Goal: Information Seeking & Learning: Learn about a topic

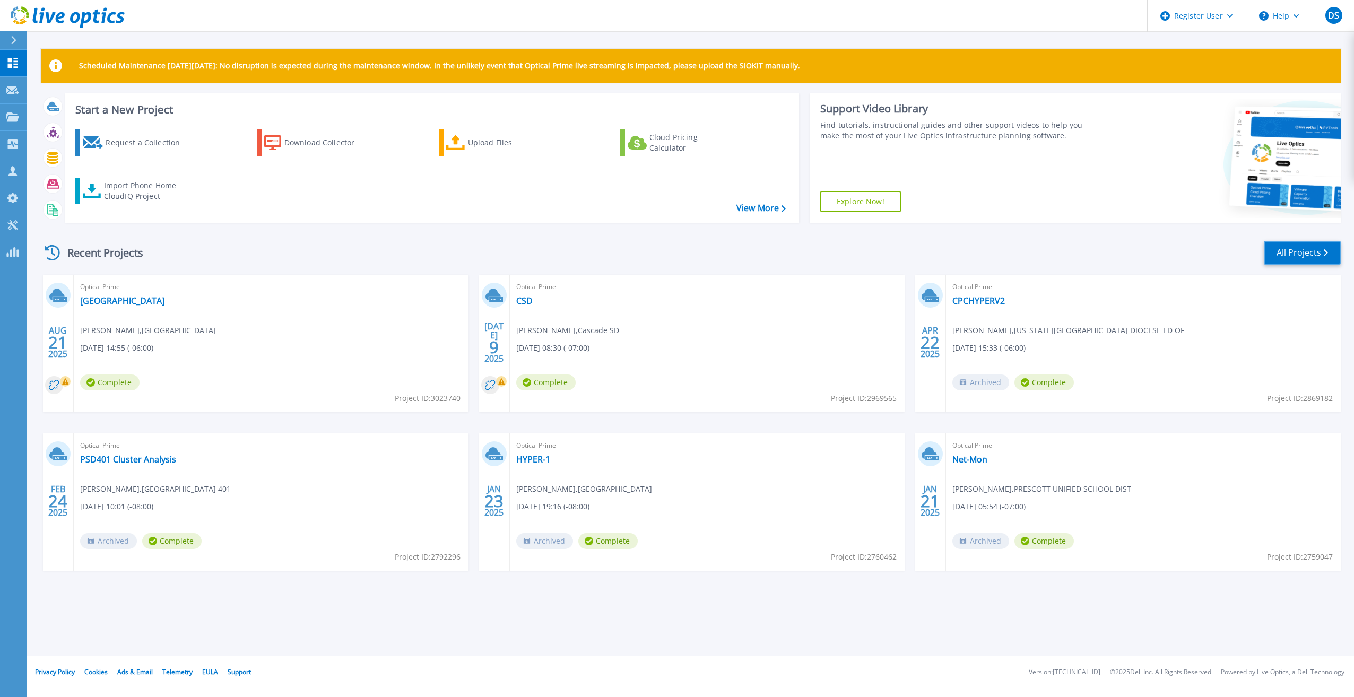
click at [1311, 253] on link "All Projects" at bounding box center [1302, 253] width 77 height 24
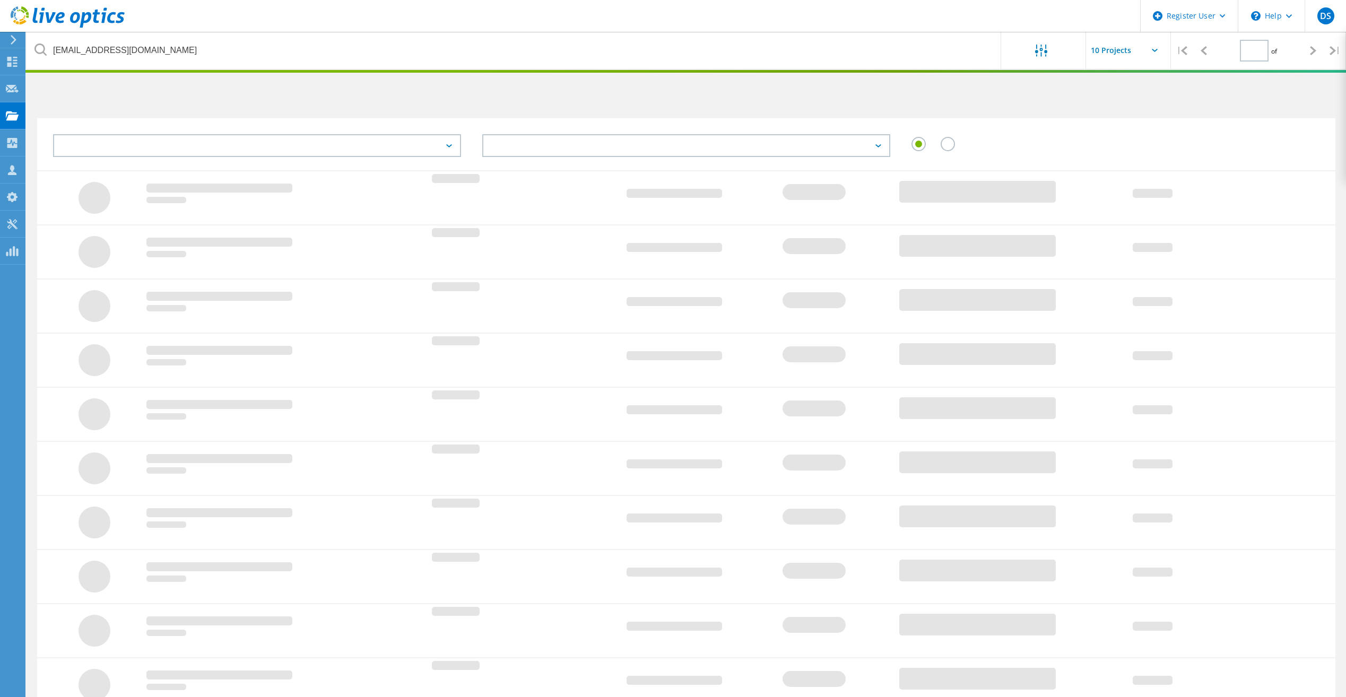
type input "1"
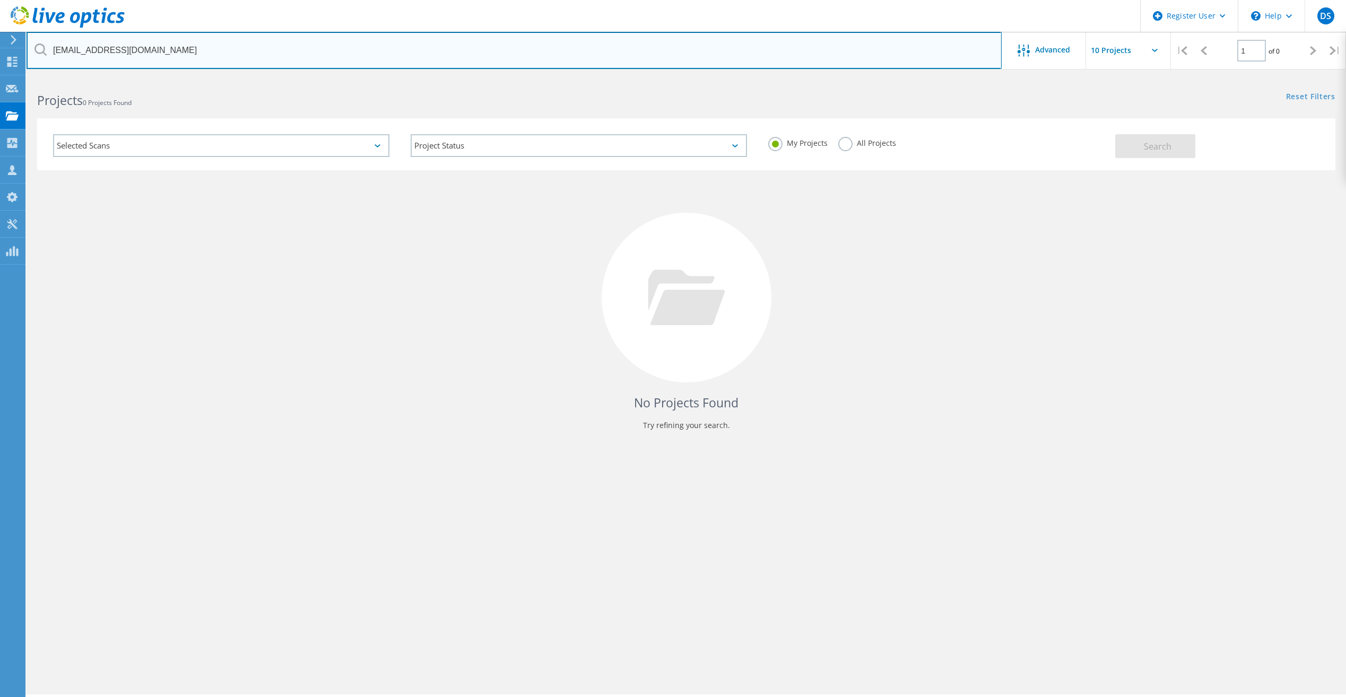
click at [172, 49] on input "[EMAIL_ADDRESS][DOMAIN_NAME]" at bounding box center [514, 50] width 975 height 37
click at [145, 47] on input "[EMAIL_ADDRESS][DOMAIN_NAME]" at bounding box center [514, 50] width 975 height 37
click at [141, 44] on input "[EMAIL_ADDRESS][DOMAIN_NAME]" at bounding box center [514, 50] width 975 height 37
click at [144, 44] on input "[EMAIL_ADDRESS][DOMAIN_NAME]" at bounding box center [514, 50] width 975 height 37
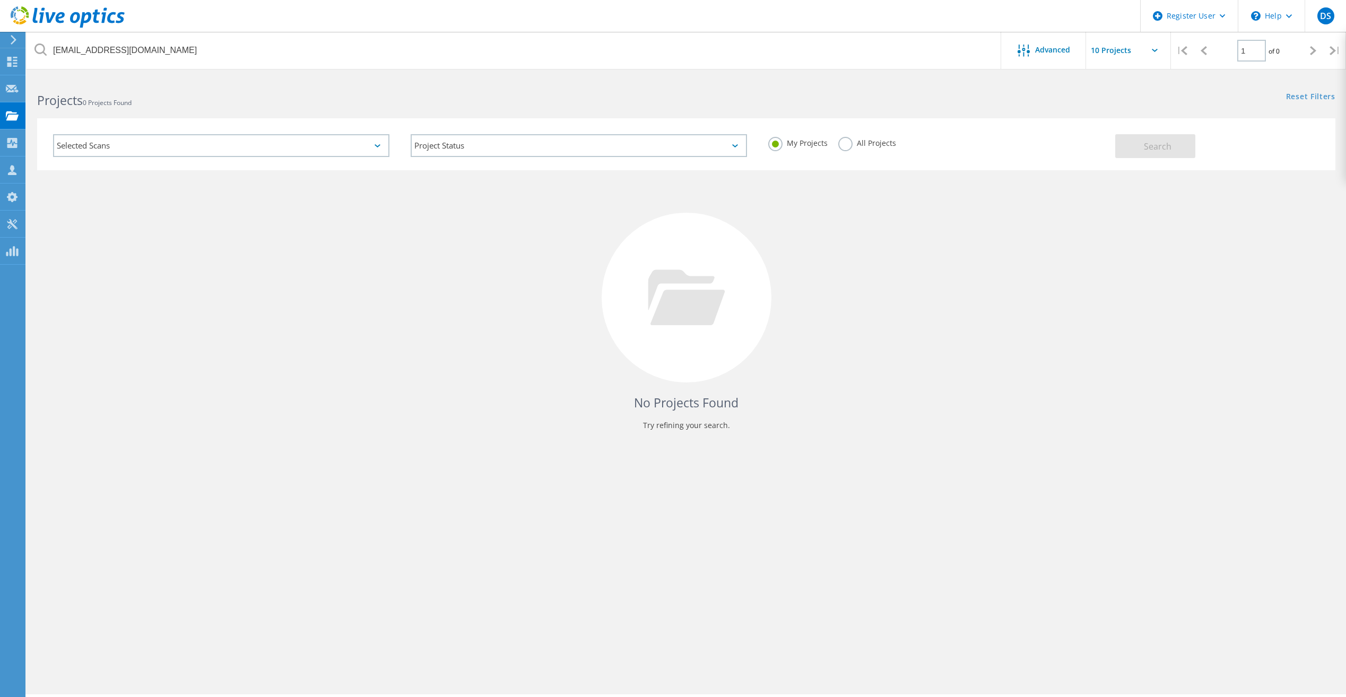
drag, startPoint x: 724, startPoint y: 192, endPoint x: 716, endPoint y: 188, distance: 8.6
click at [723, 192] on div "No Projects Found Try refining your search." at bounding box center [686, 307] width 1299 height 274
drag, startPoint x: 137, startPoint y: 17, endPoint x: 141, endPoint y: 34, distance: 17.3
click at [137, 18] on header "Register User \n Help Explore Helpful Articles Contact Support DS Dell User [PE…" at bounding box center [673, 16] width 1346 height 32
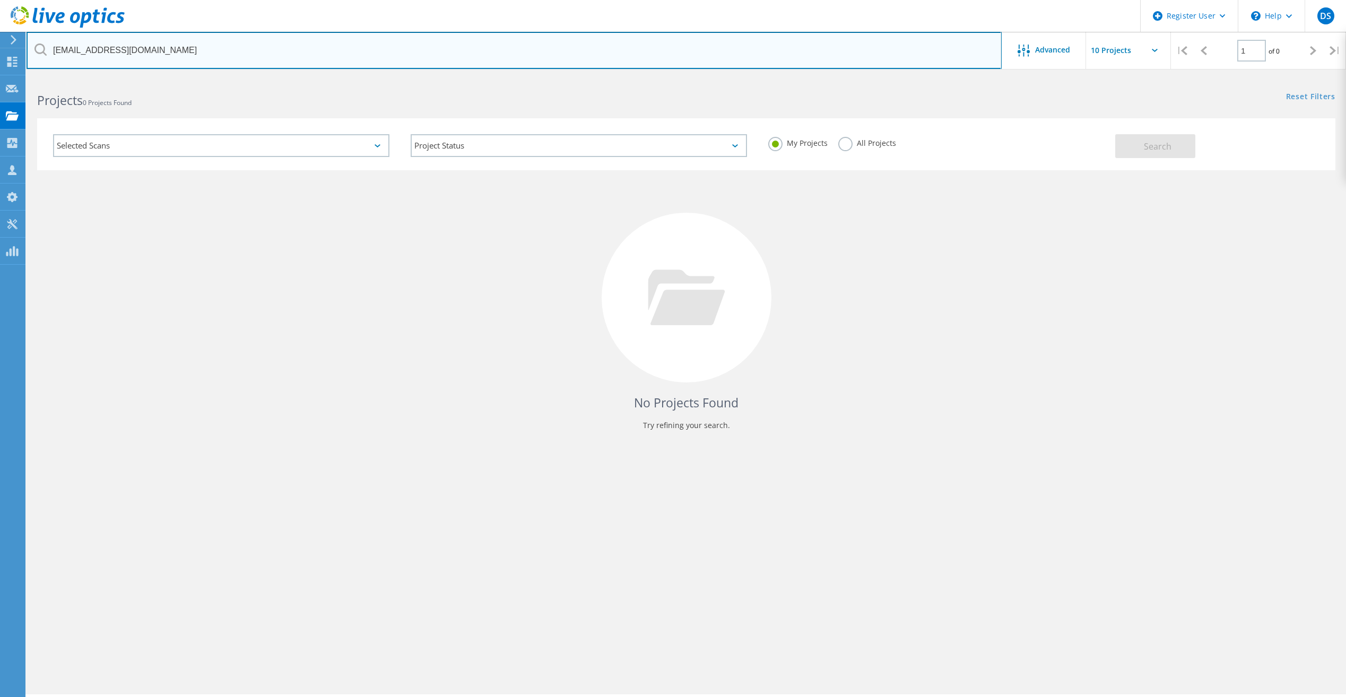
click at [150, 47] on input "[EMAIL_ADDRESS][DOMAIN_NAME]" at bounding box center [514, 50] width 975 height 37
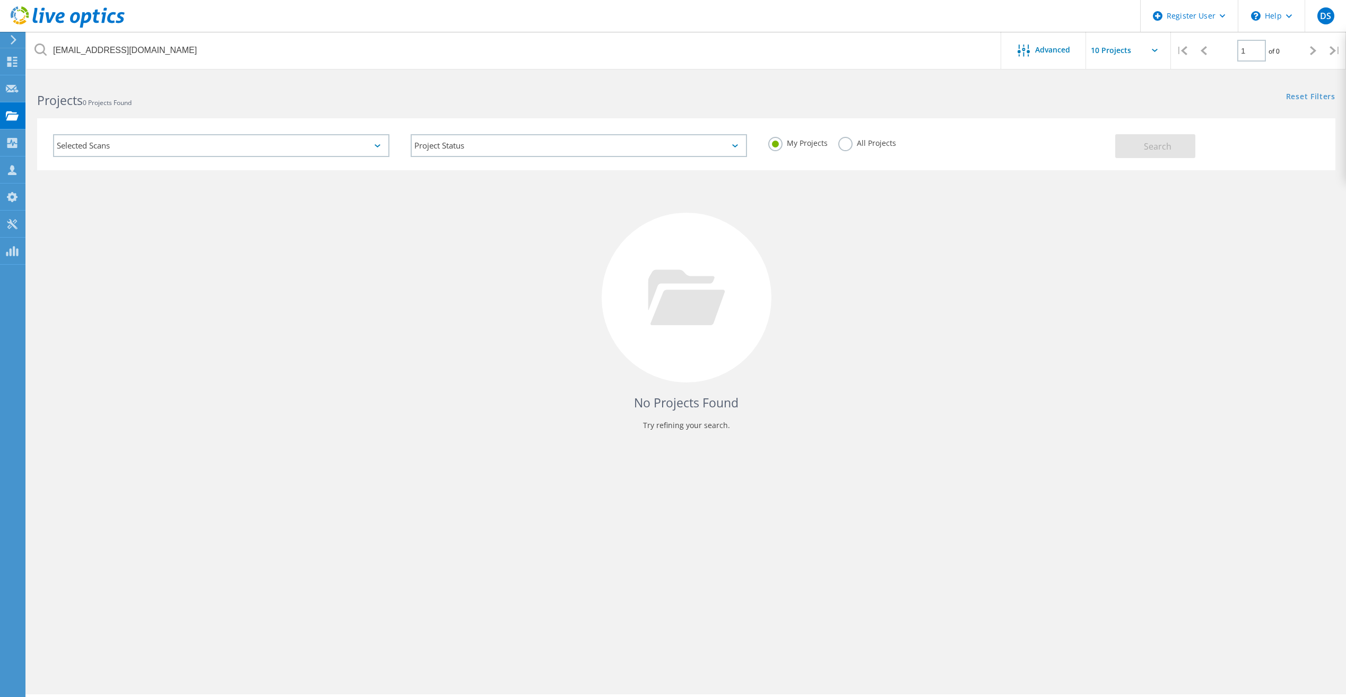
click at [850, 136] on div "My Projects All Projects" at bounding box center [937, 143] width 358 height 39
click at [846, 147] on label "All Projects" at bounding box center [867, 142] width 58 height 10
click at [0, 0] on input "All Projects" at bounding box center [0, 0] width 0 height 0
click at [1167, 141] on span "Search" at bounding box center [1158, 147] width 28 height 12
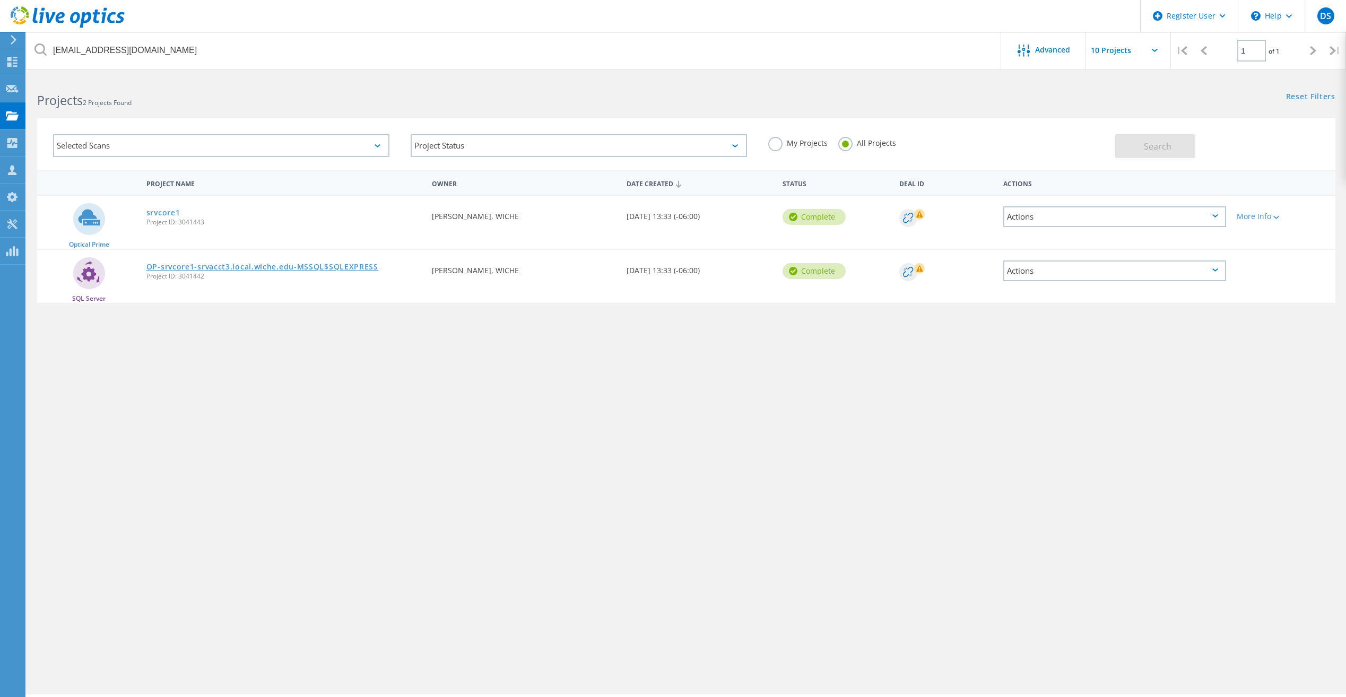
click at [265, 269] on link "OP-srvcore1-srvacct3.local.wiche.edu-MSSQL$SQLEXPRESS" at bounding box center [262, 266] width 232 height 7
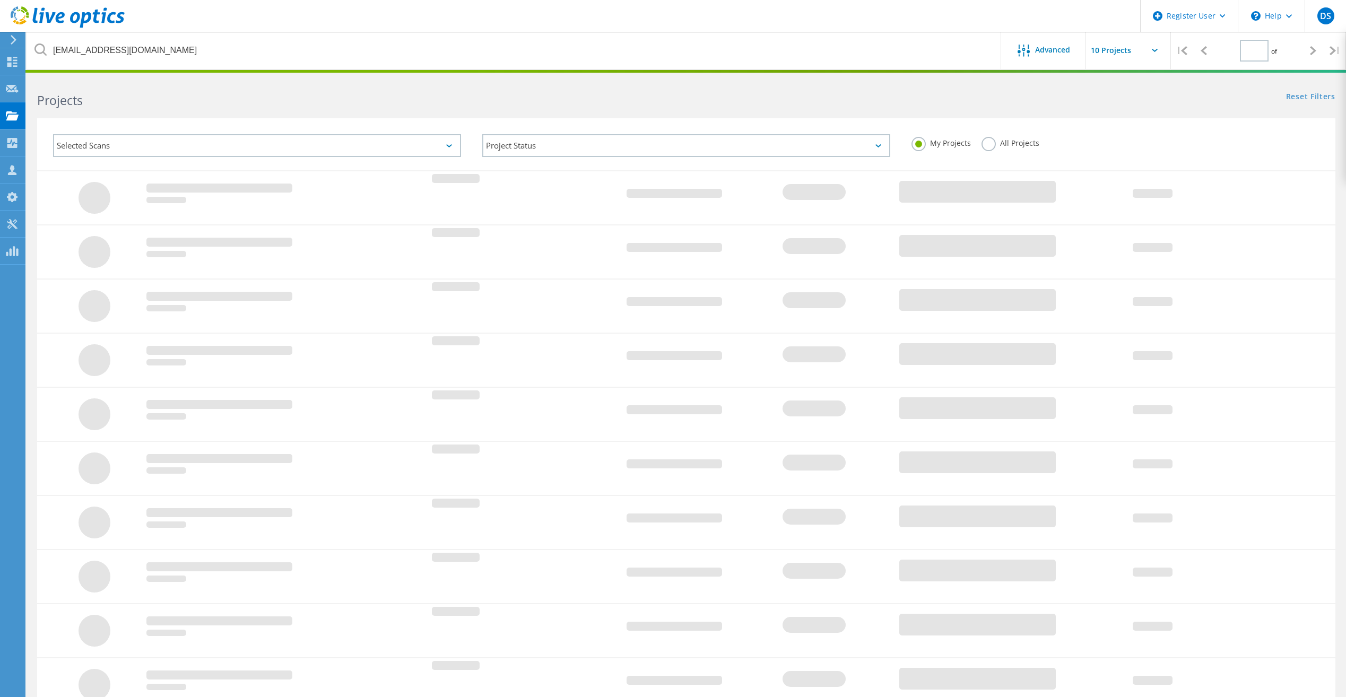
type input "1"
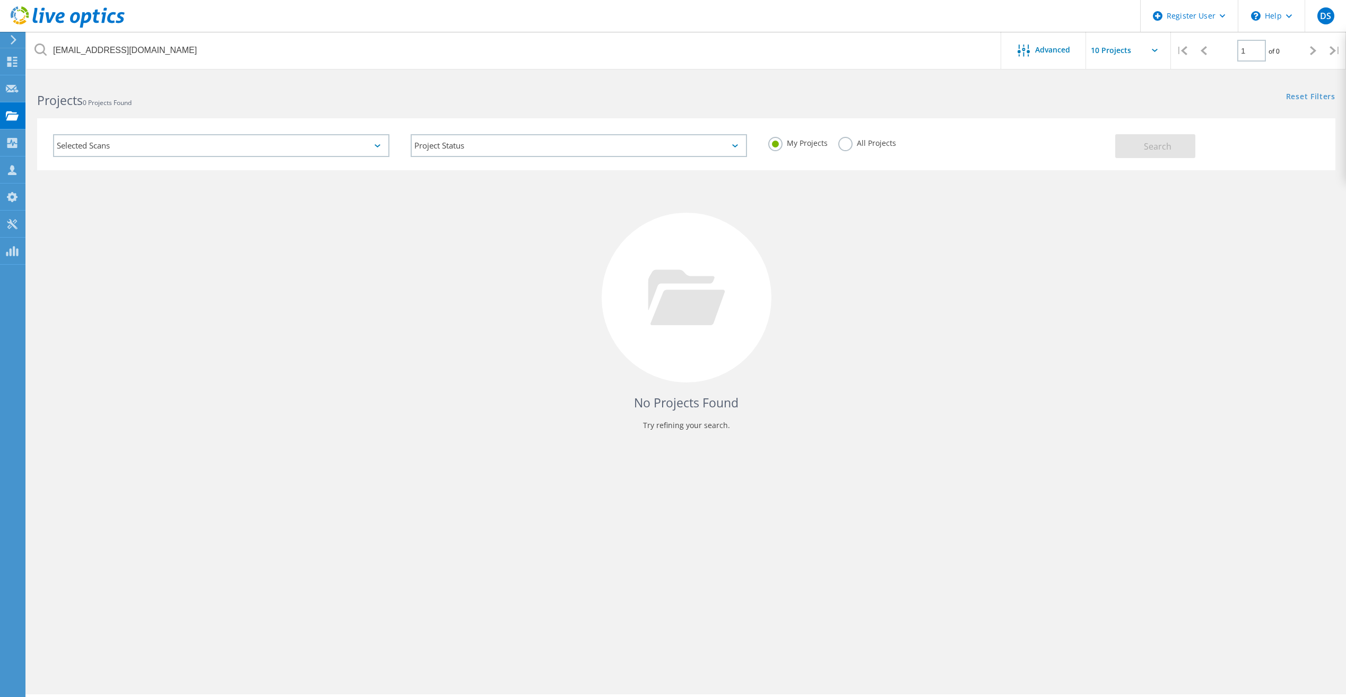
click at [846, 141] on label "All Projects" at bounding box center [867, 142] width 58 height 10
click at [0, 0] on input "All Projects" at bounding box center [0, 0] width 0 height 0
click at [1173, 145] on button "Search" at bounding box center [1155, 146] width 80 height 24
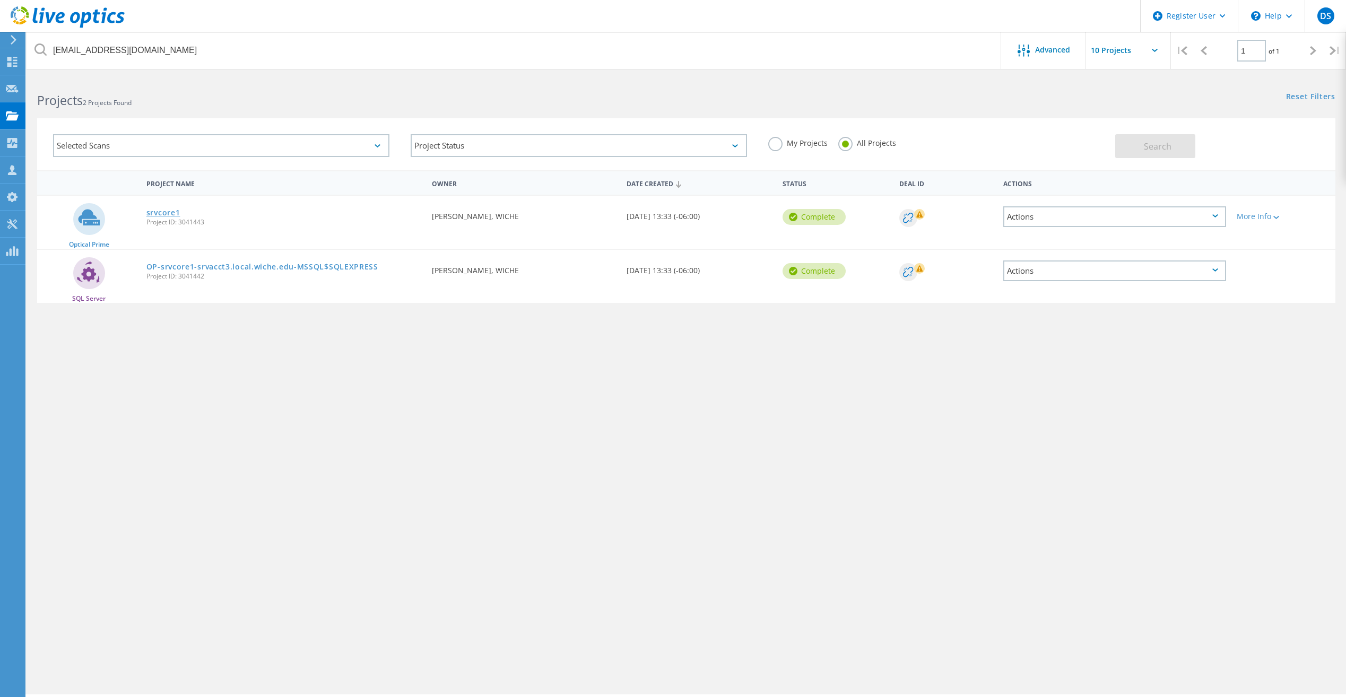
click at [157, 212] on link "srvcore1" at bounding box center [163, 212] width 34 height 7
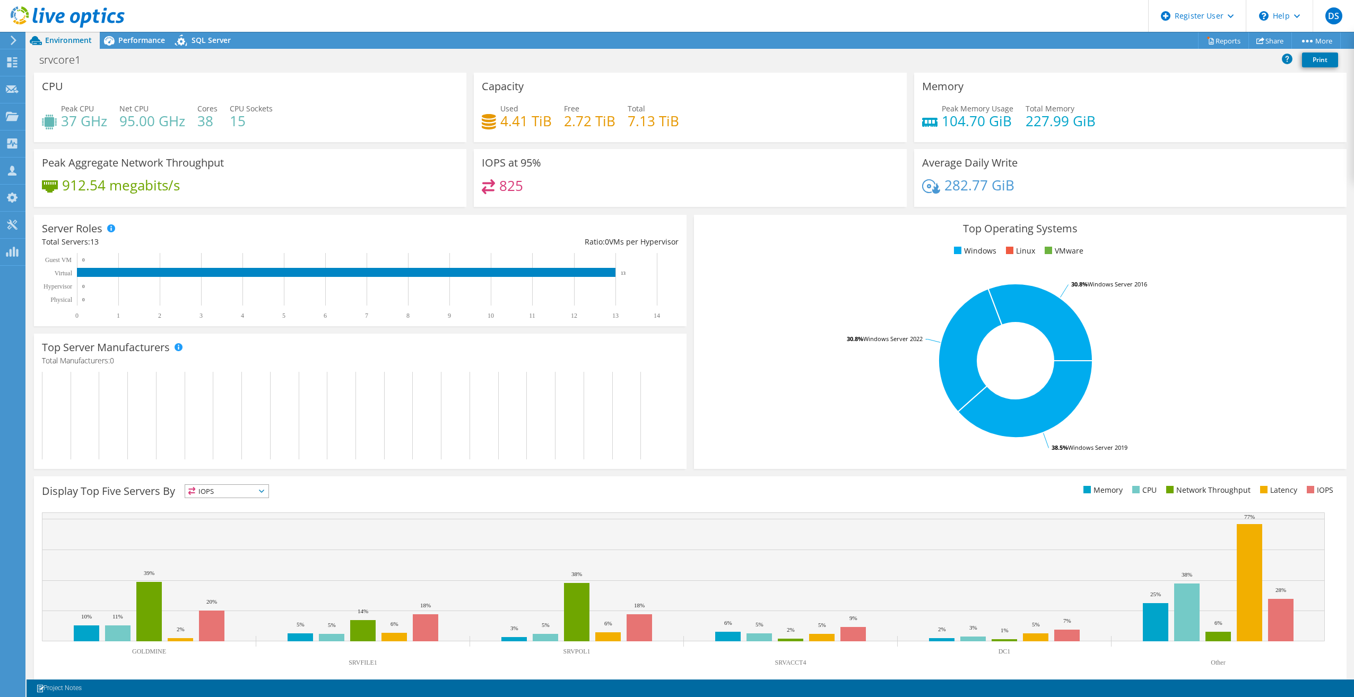
click at [828, 170] on div "IOPS at 95% 825" at bounding box center [690, 178] width 432 height 58
click at [120, 39] on span "Performance" at bounding box center [141, 40] width 47 height 10
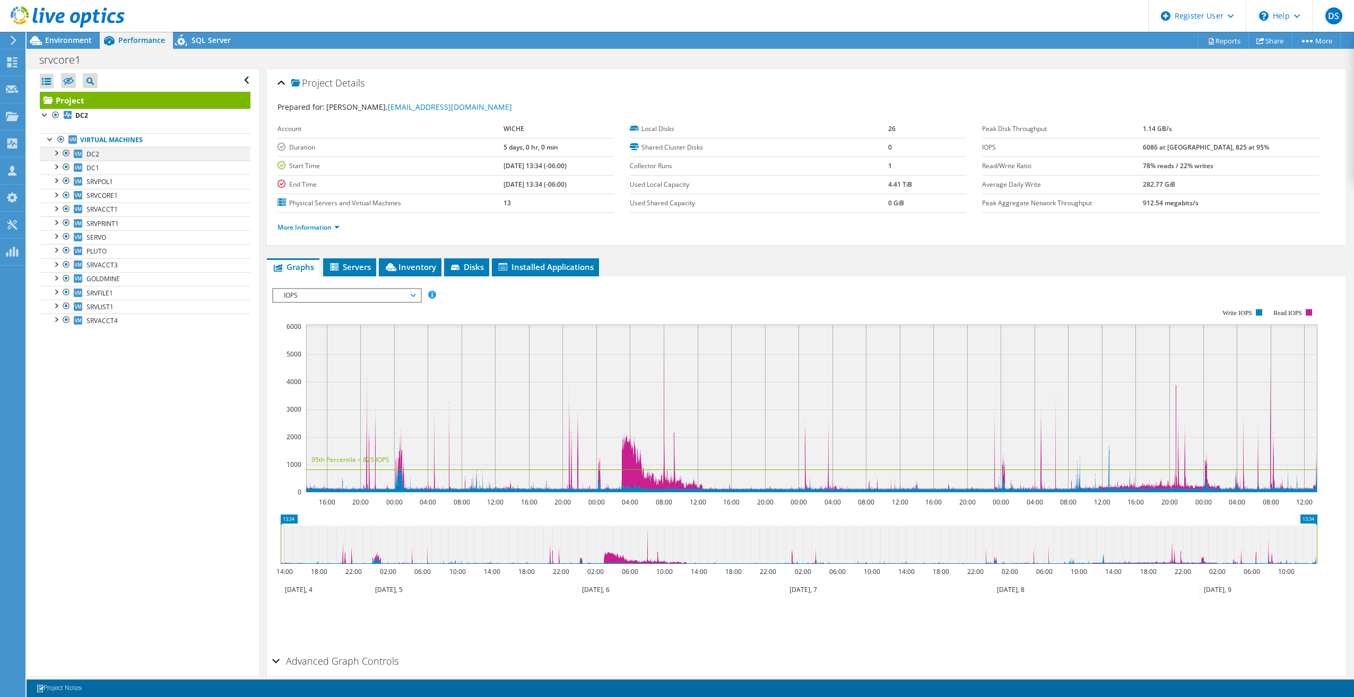
click at [54, 151] on div at bounding box center [55, 152] width 11 height 11
click at [55, 151] on div at bounding box center [55, 152] width 11 height 11
click at [91, 170] on link "0 C:" at bounding box center [145, 168] width 211 height 14
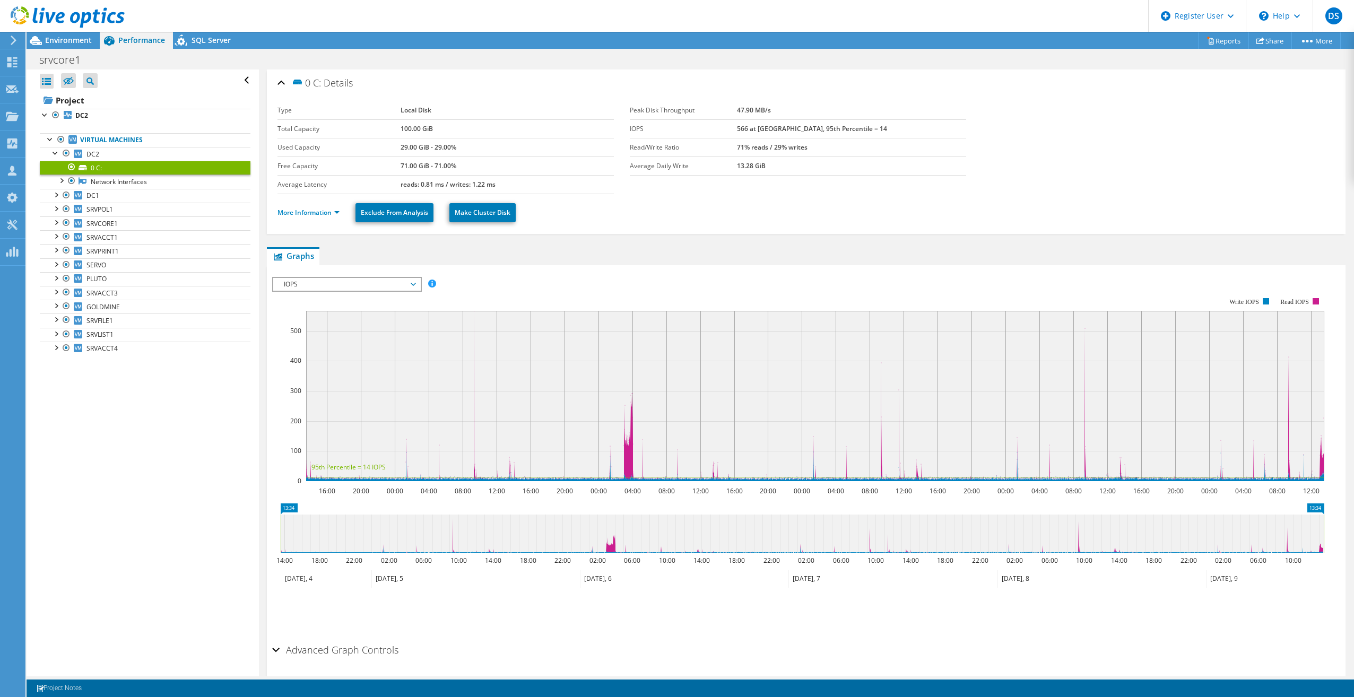
click at [413, 124] on b "100.00 GiB" at bounding box center [417, 128] width 32 height 9
click at [91, 181] on link "Network Interfaces" at bounding box center [145, 182] width 211 height 14
click at [68, 181] on div at bounding box center [71, 181] width 11 height 13
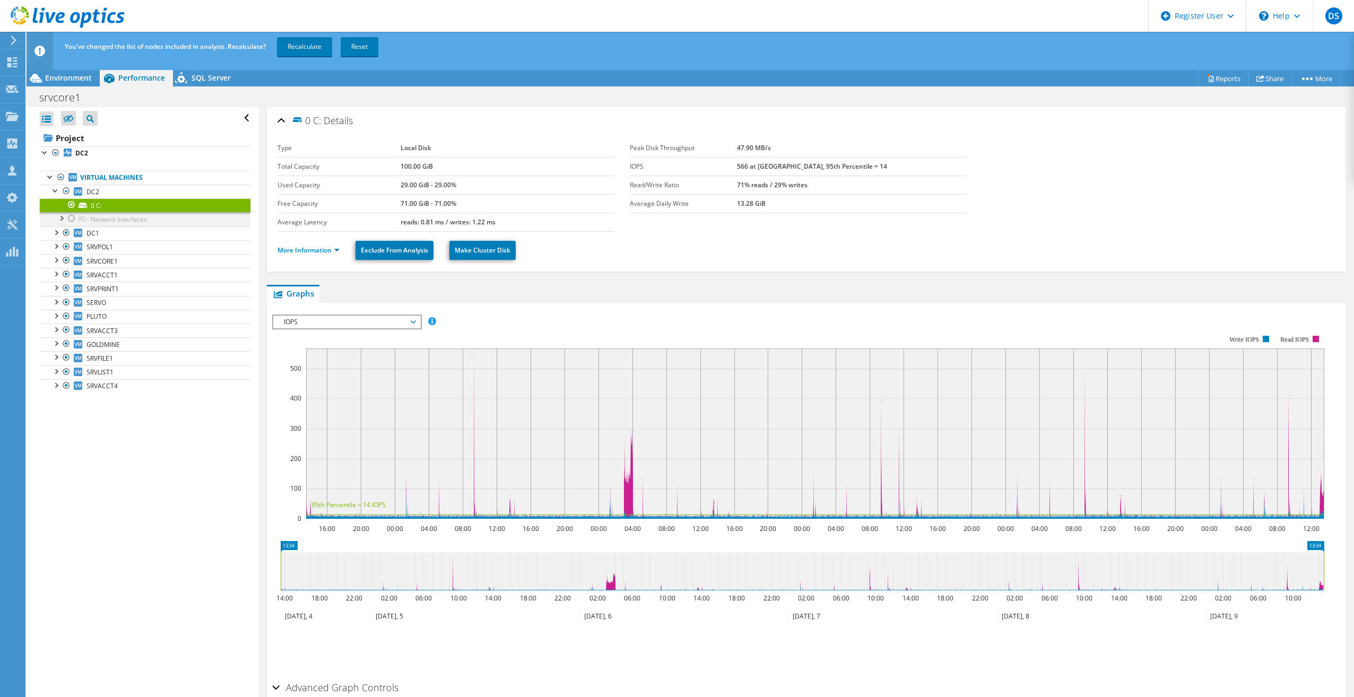
click at [72, 215] on div at bounding box center [71, 218] width 11 height 13
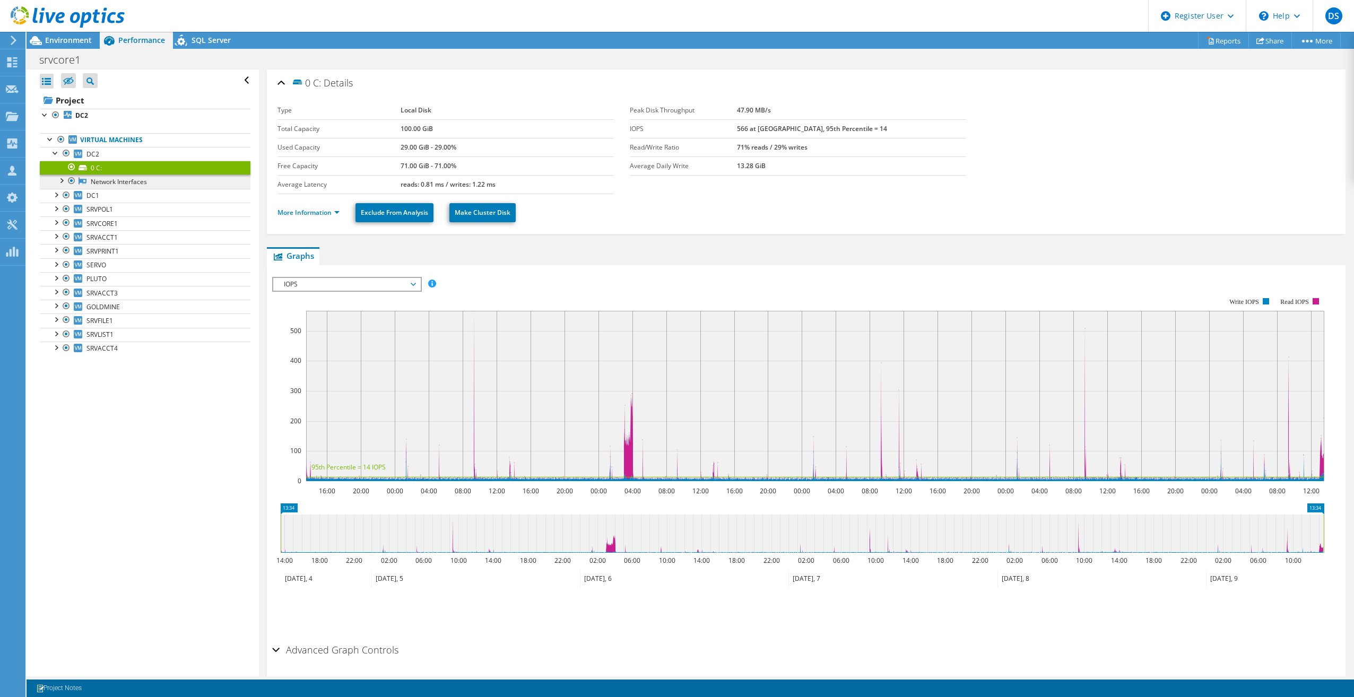
click at [106, 180] on link "Network Interfaces" at bounding box center [145, 182] width 211 height 14
click at [63, 183] on div at bounding box center [61, 180] width 11 height 11
click at [109, 196] on link "vmxnet3 Ethernet Adapter" at bounding box center [145, 196] width 211 height 14
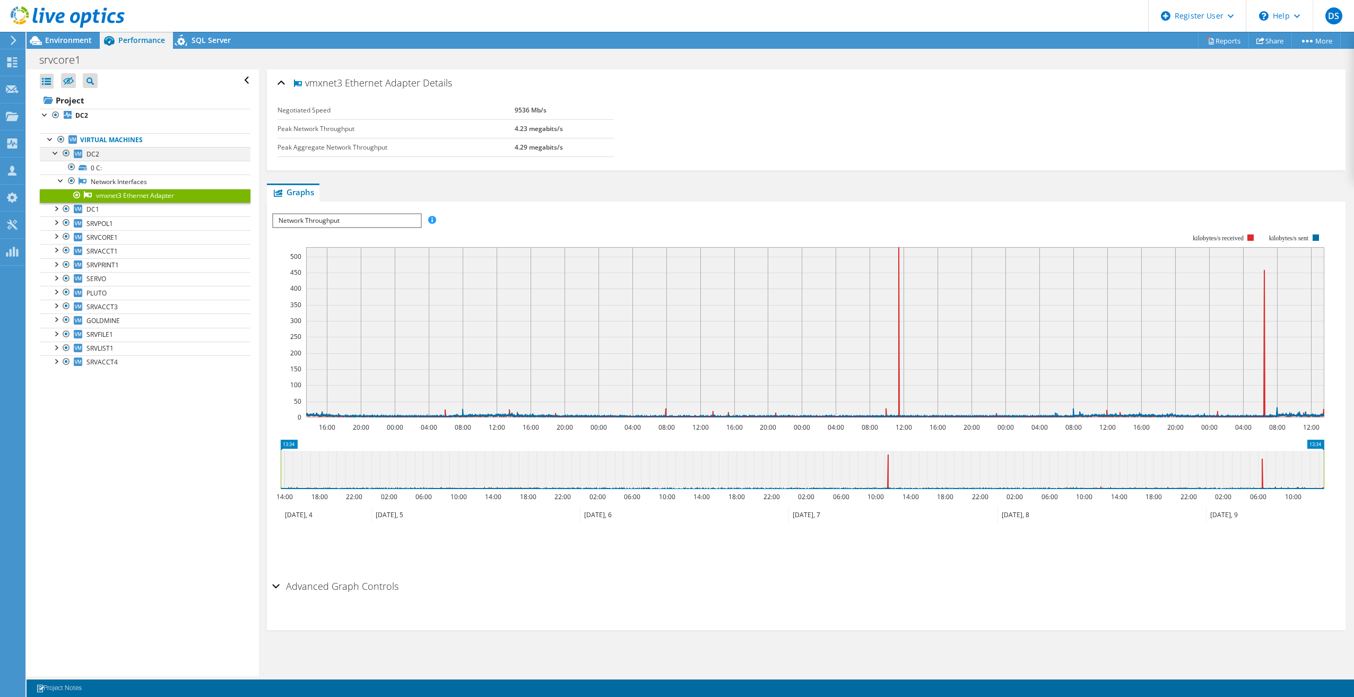
click at [55, 150] on div at bounding box center [55, 152] width 11 height 11
click at [46, 140] on div at bounding box center [50, 138] width 11 height 11
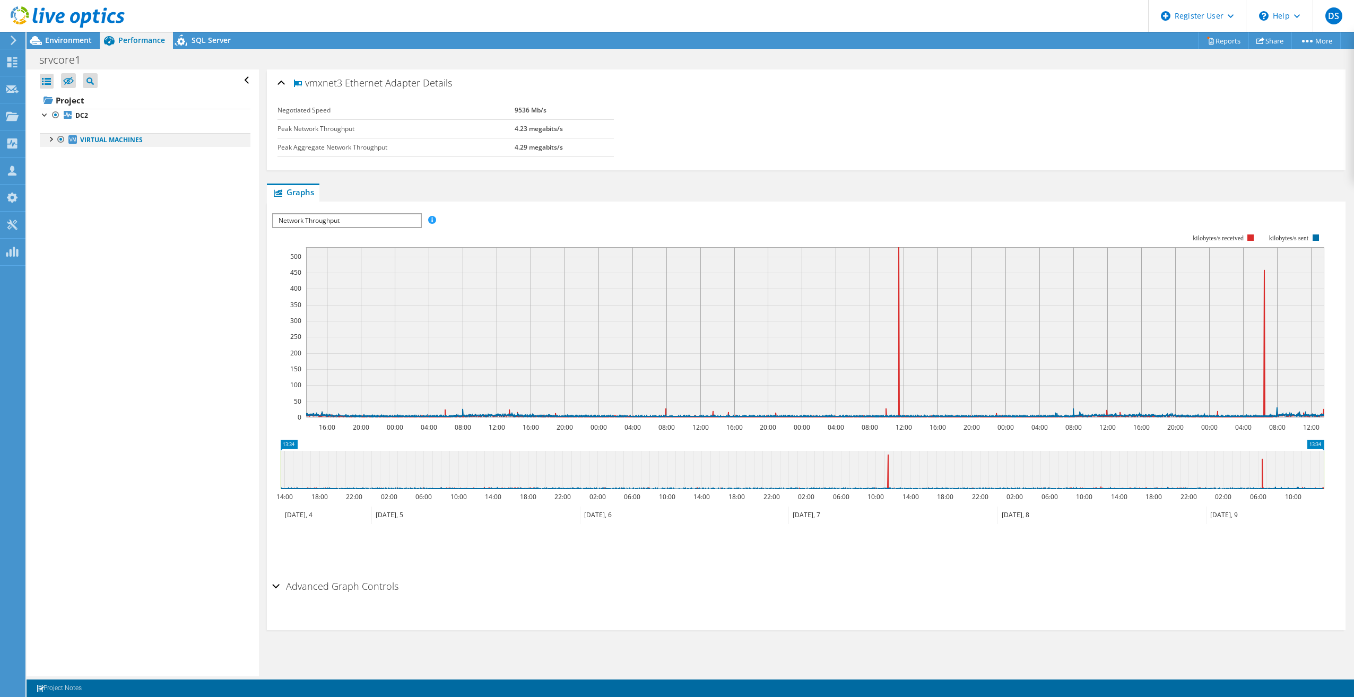
click at [47, 139] on div at bounding box center [50, 138] width 11 height 11
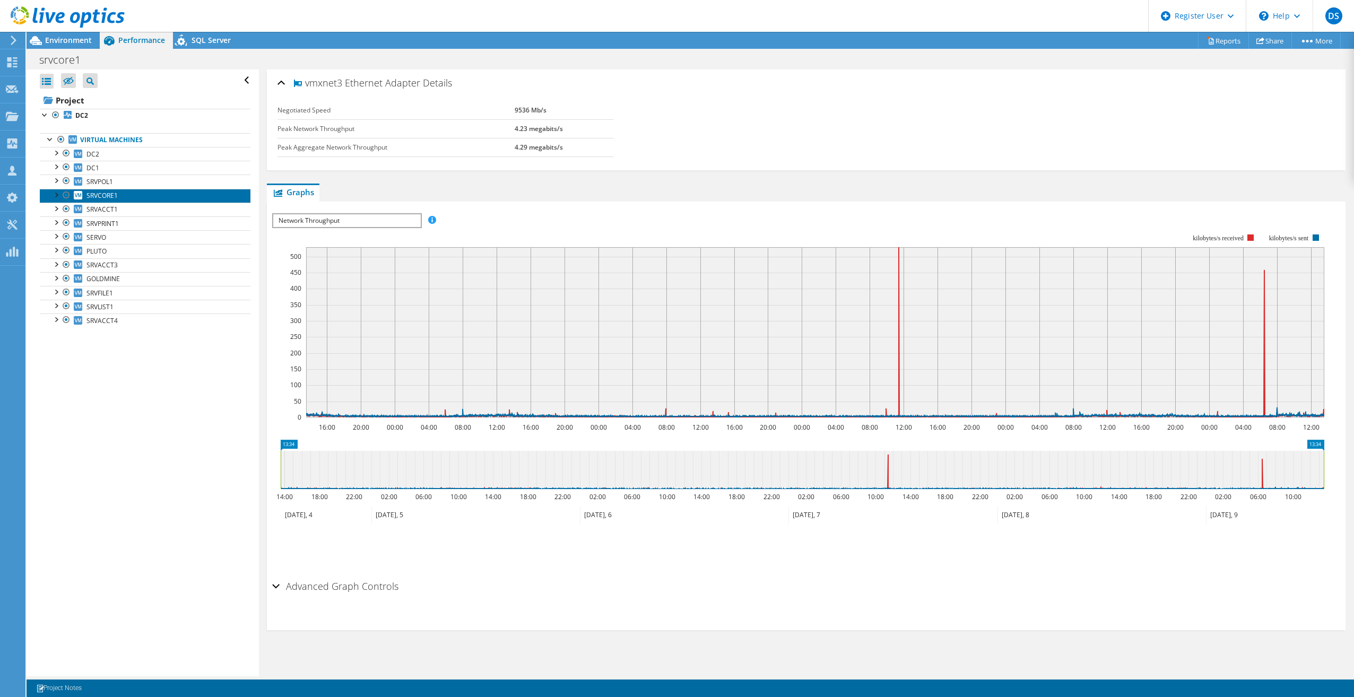
click at [124, 199] on link "SRVCORE1" at bounding box center [145, 196] width 211 height 14
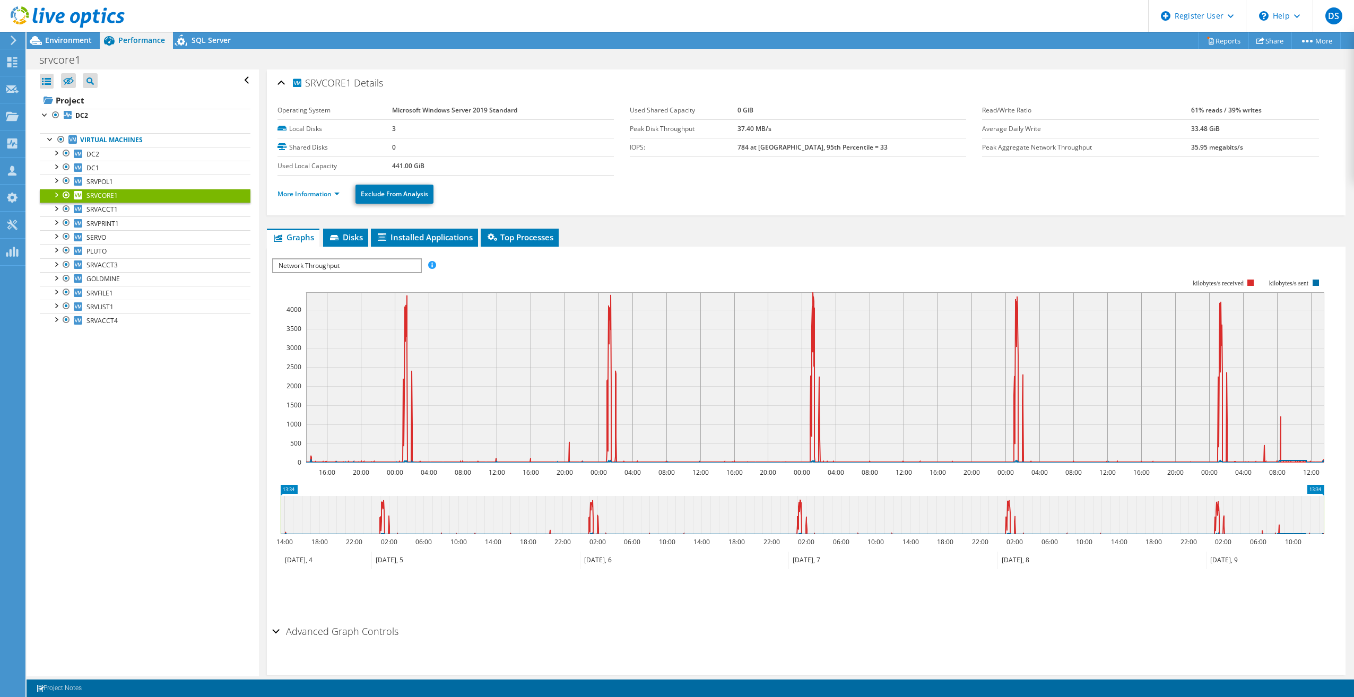
click at [124, 199] on link "SRVCORE1" at bounding box center [145, 196] width 211 height 14
click at [106, 207] on span "SRVACCT1" at bounding box center [101, 209] width 31 height 9
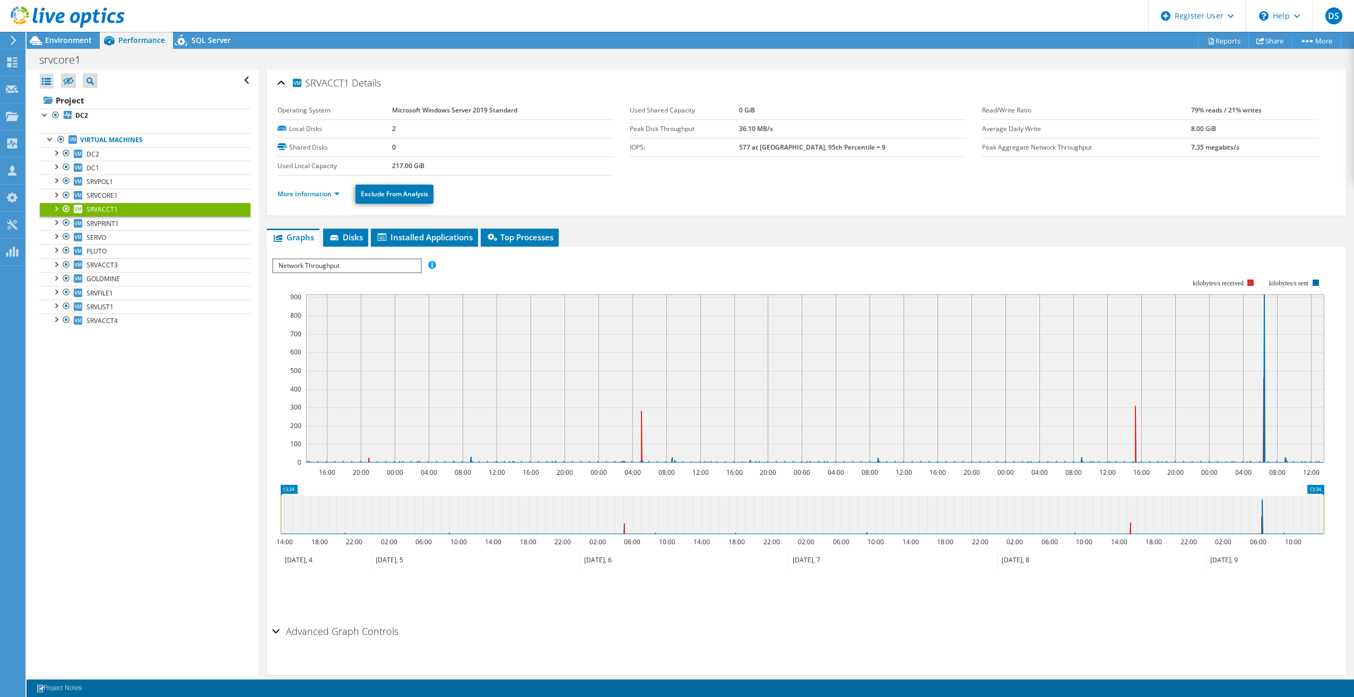
click at [422, 165] on b "217.00 GiB" at bounding box center [408, 165] width 32 height 9
click at [419, 165] on b "217.00 GiB" at bounding box center [408, 165] width 32 height 9
click at [72, 302] on link "SRVLIST1" at bounding box center [145, 307] width 211 height 14
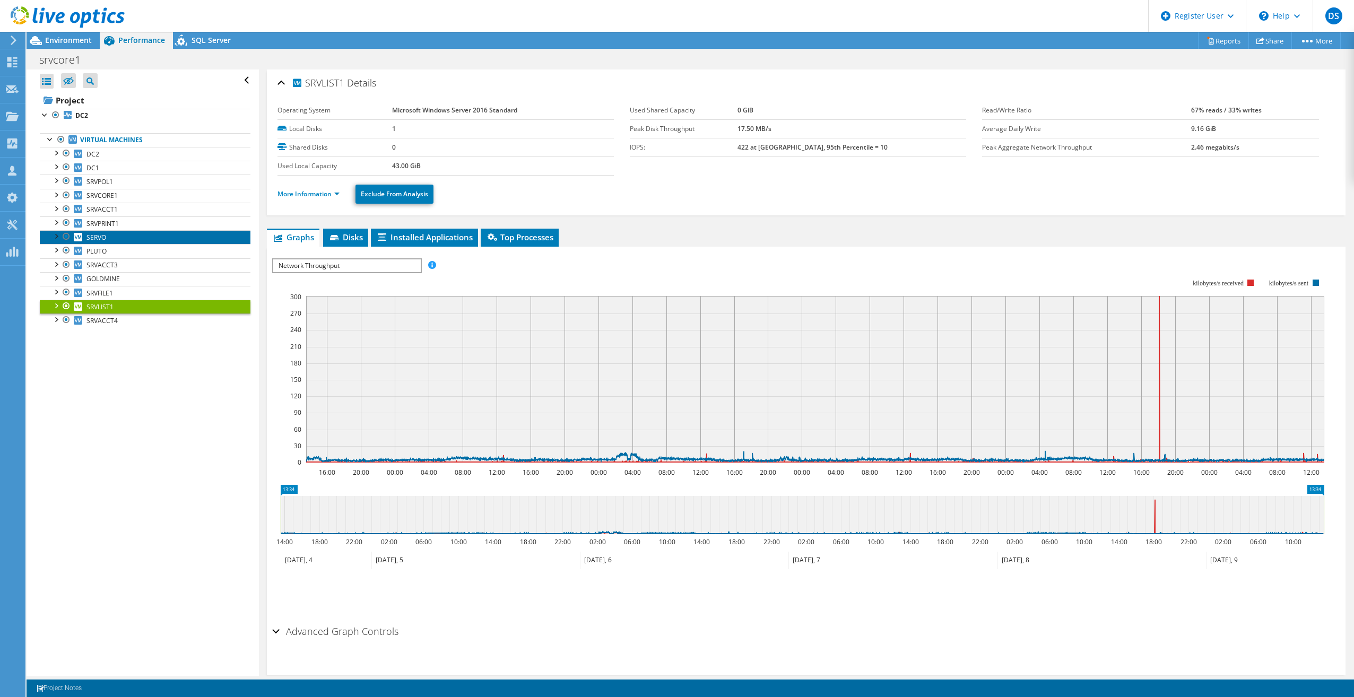
click at [118, 240] on link "SERVO" at bounding box center [145, 237] width 211 height 14
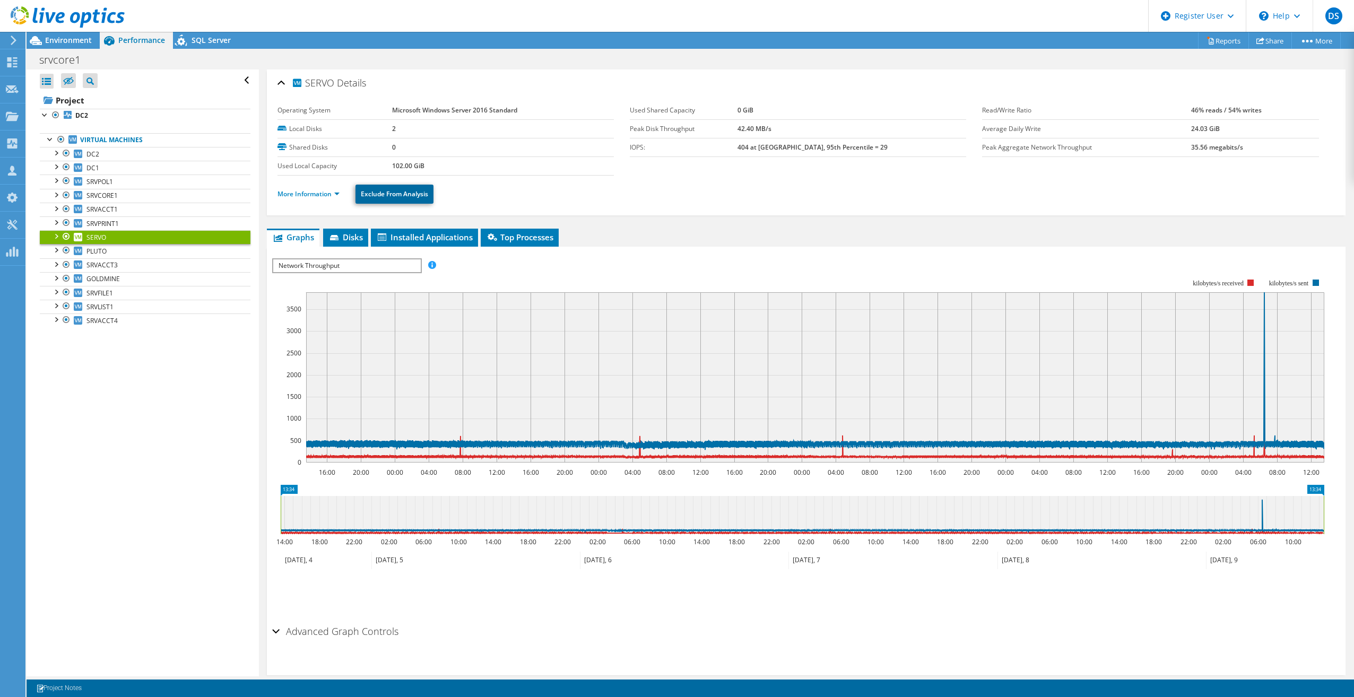
click at [408, 198] on link "Exclude From Analysis" at bounding box center [395, 194] width 78 height 19
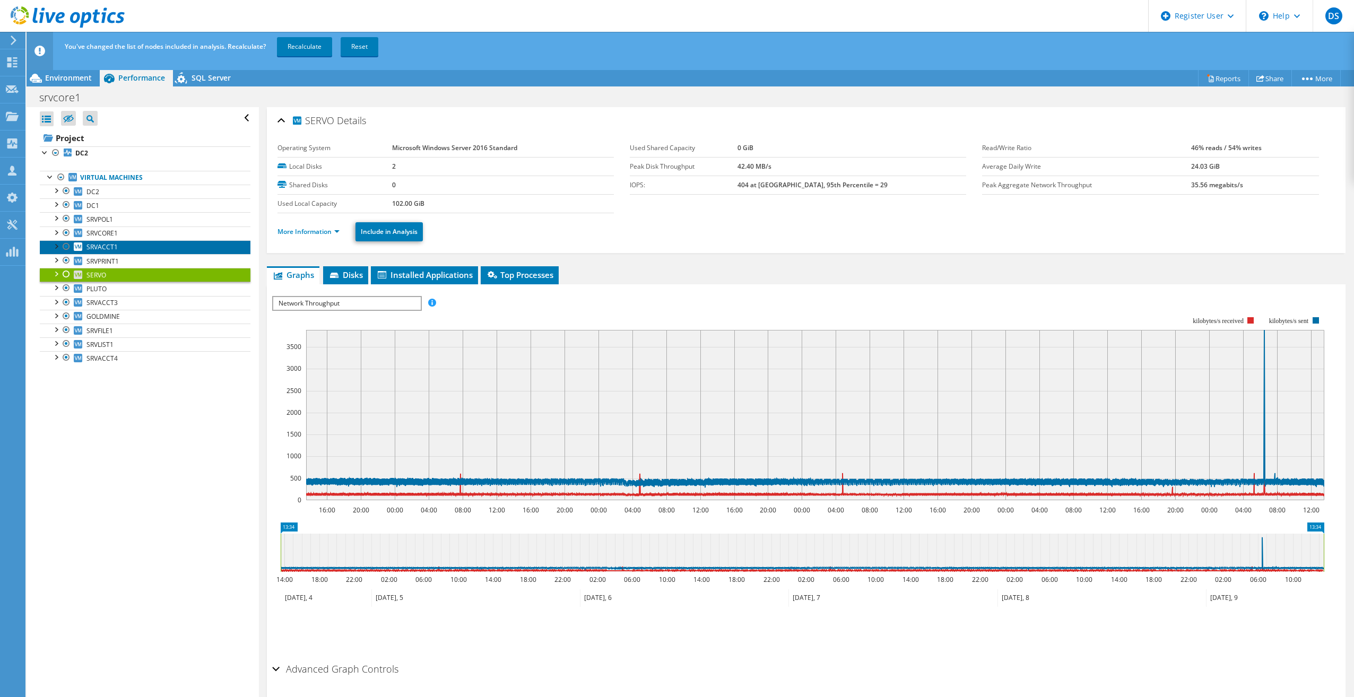
click at [125, 248] on link "SRVACCT1" at bounding box center [145, 247] width 211 height 14
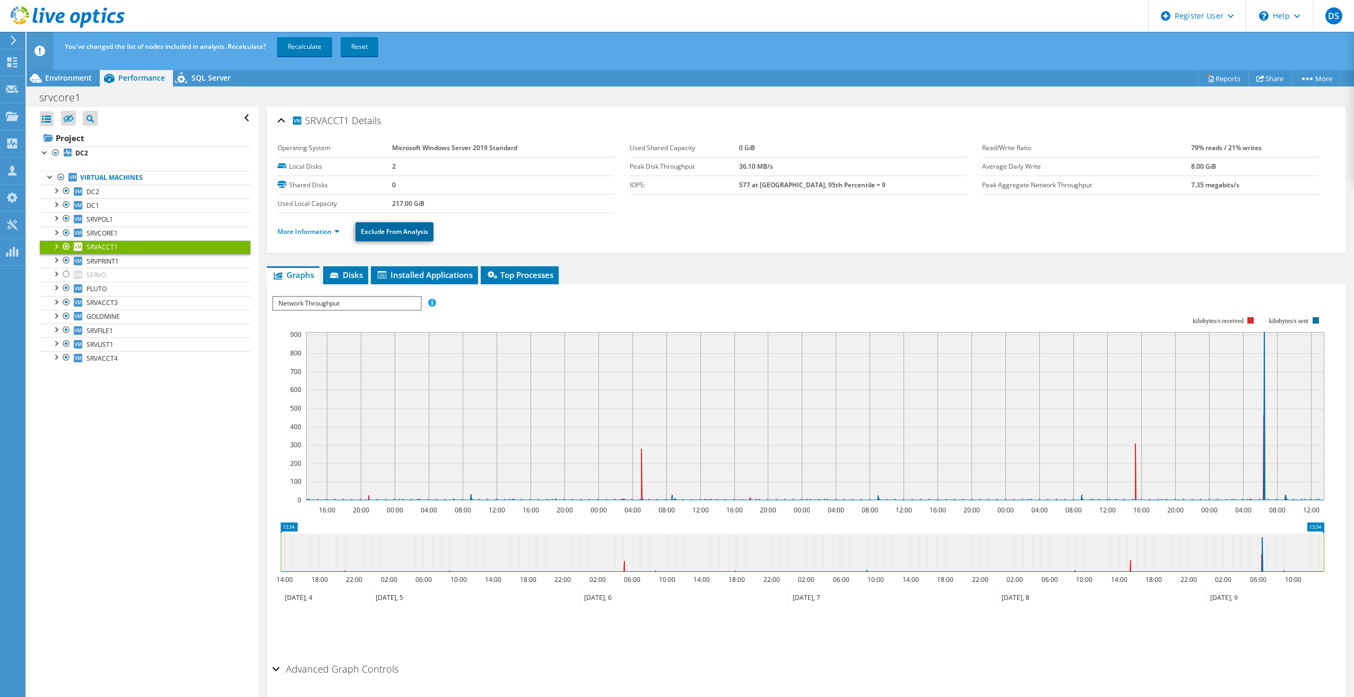
click at [390, 227] on link "Exclude From Analysis" at bounding box center [395, 231] width 78 height 19
click at [134, 344] on link "SRVLIST1" at bounding box center [145, 345] width 211 height 14
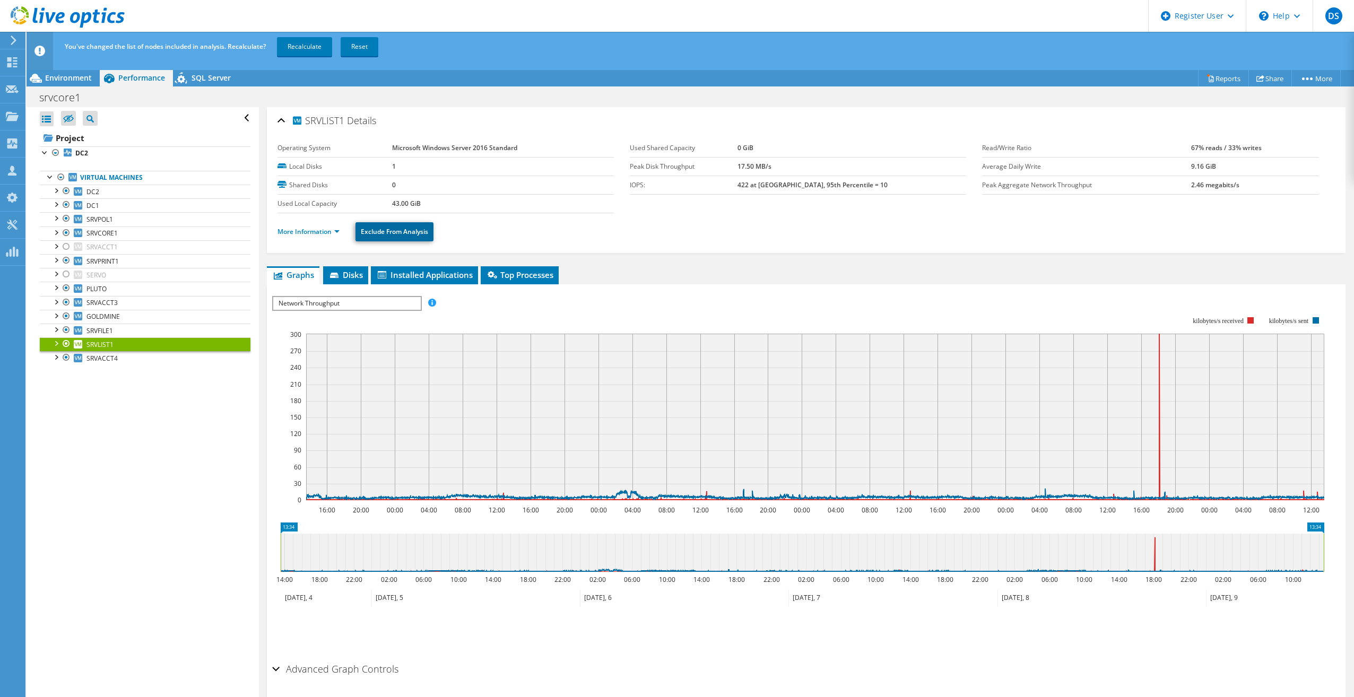
click at [385, 233] on link "Exclude From Analysis" at bounding box center [395, 231] width 78 height 19
click at [309, 48] on link "Recalculate" at bounding box center [304, 46] width 55 height 19
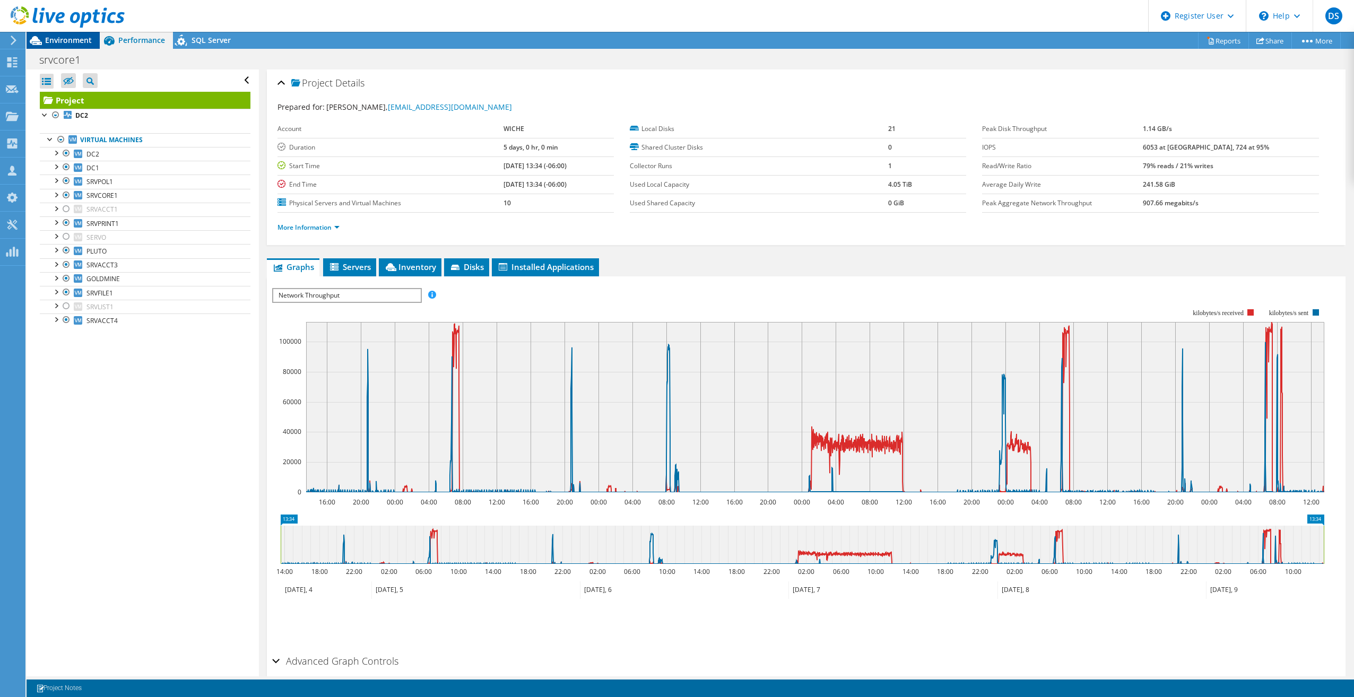
click at [62, 36] on span "Environment" at bounding box center [68, 40] width 47 height 10
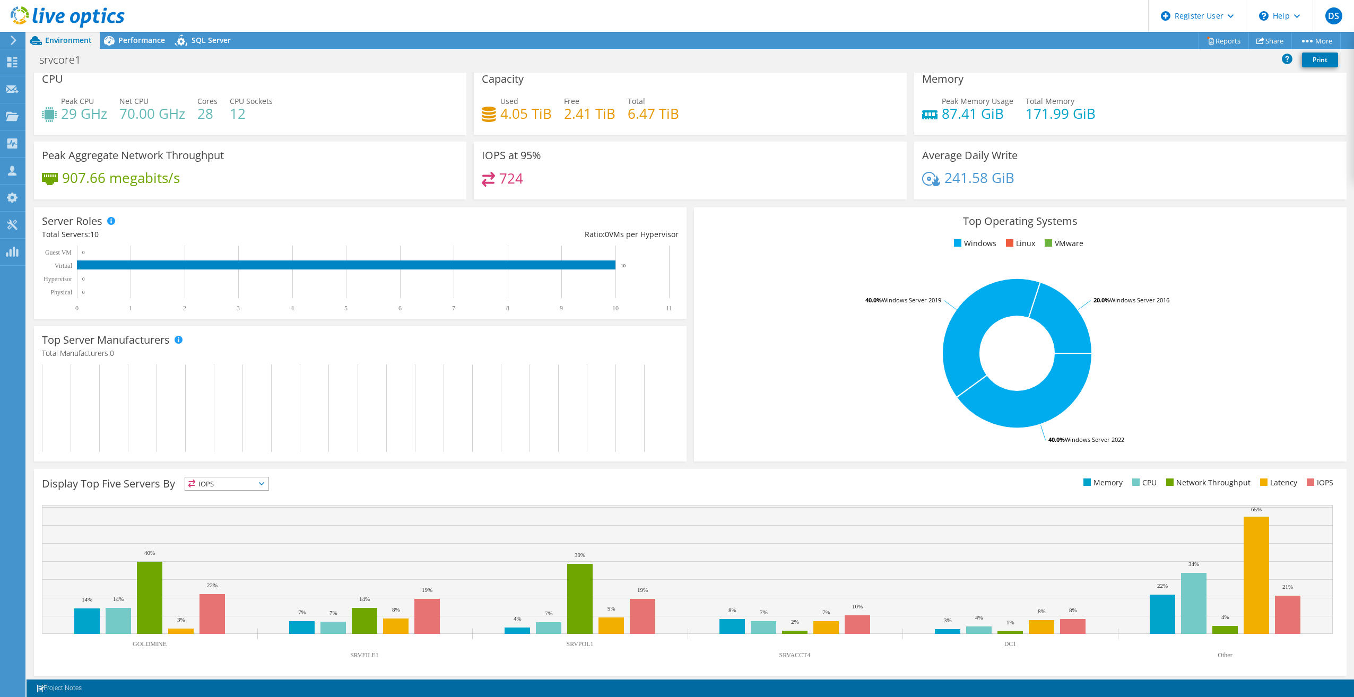
scroll to position [11, 0]
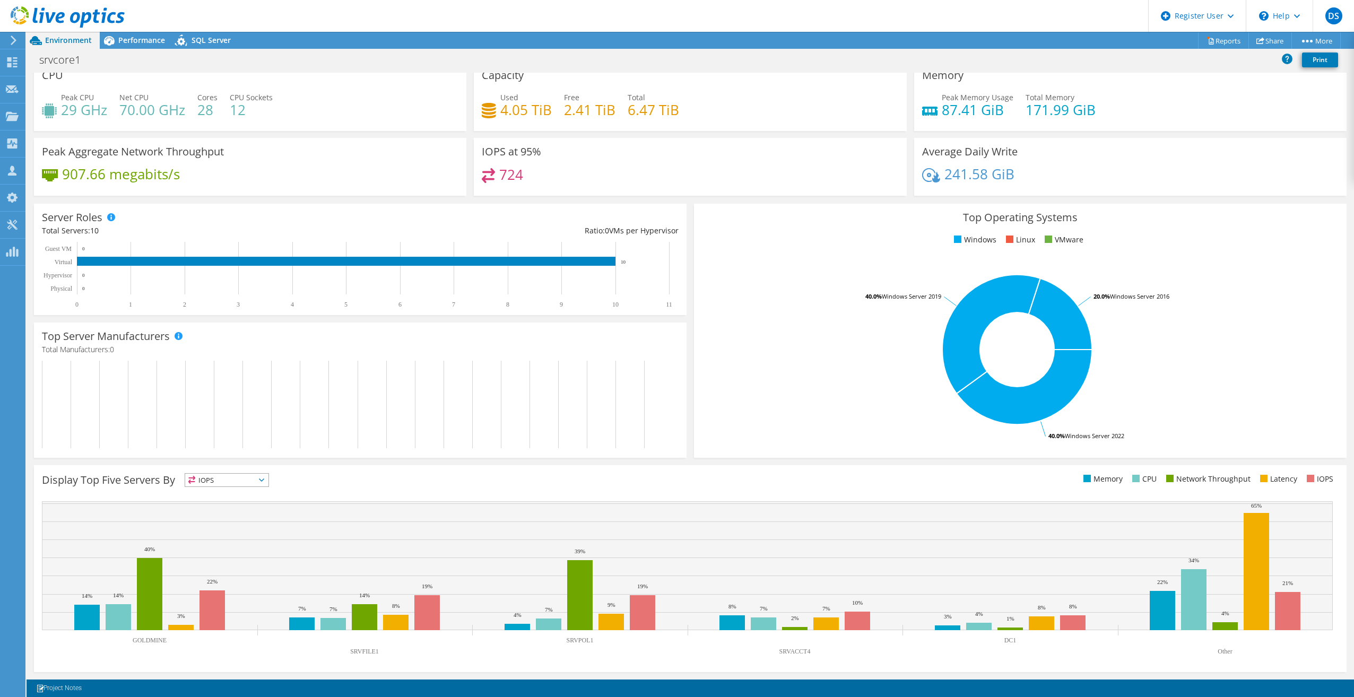
click at [239, 483] on span "IOPS" at bounding box center [226, 480] width 83 height 13
click at [231, 505] on li "Memory" at bounding box center [226, 508] width 83 height 15
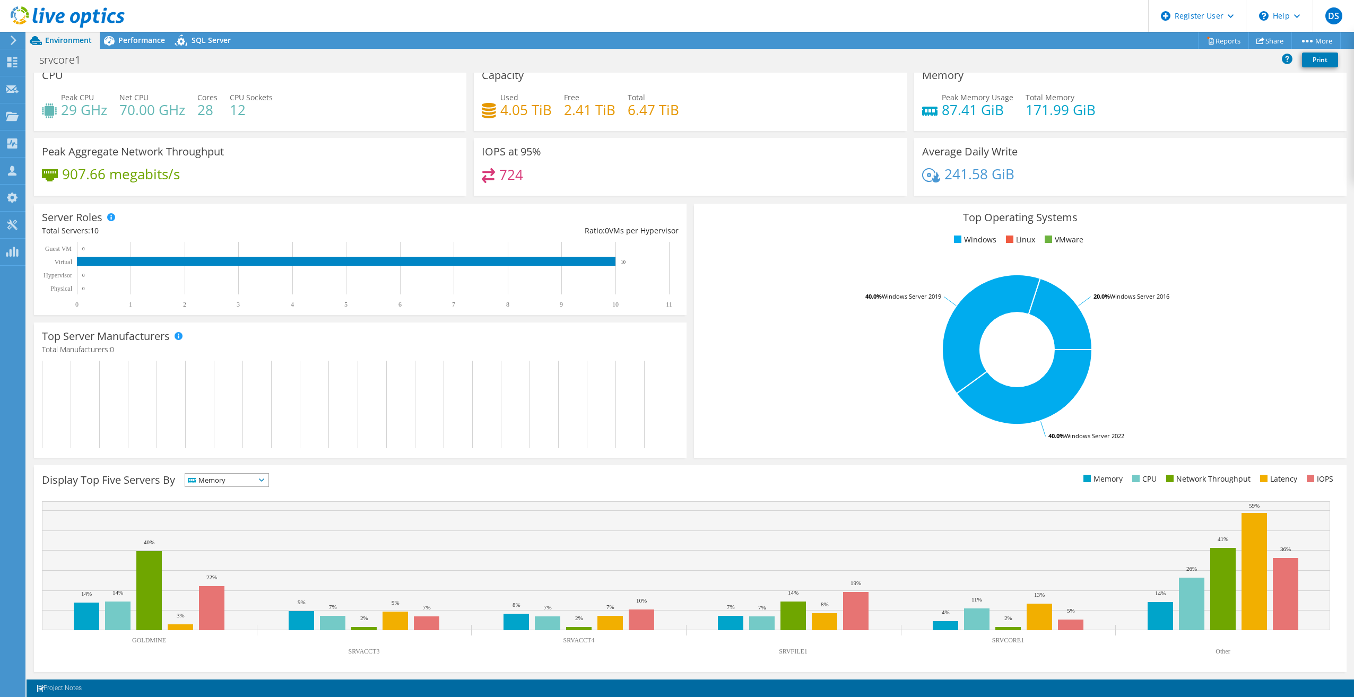
click at [236, 481] on span "Memory" at bounding box center [220, 480] width 70 height 13
click at [226, 552] on li "Latency" at bounding box center [226, 553] width 83 height 15
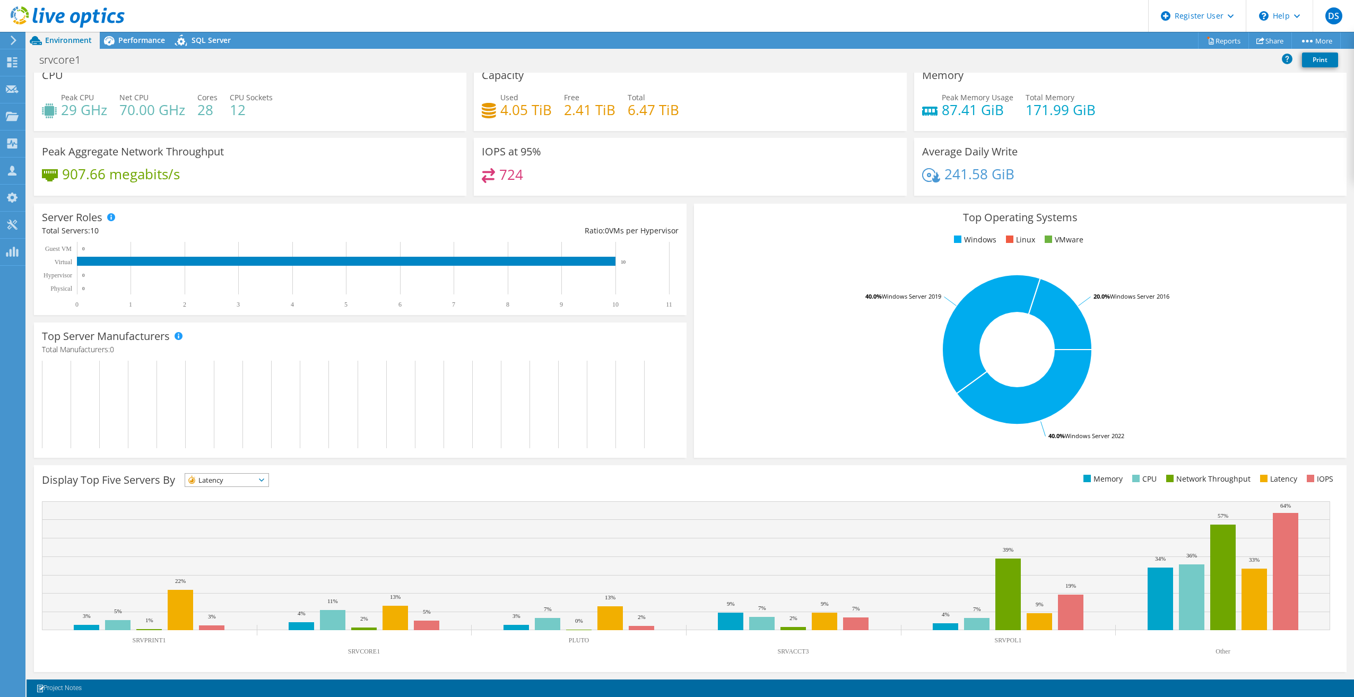
scroll to position [0, 0]
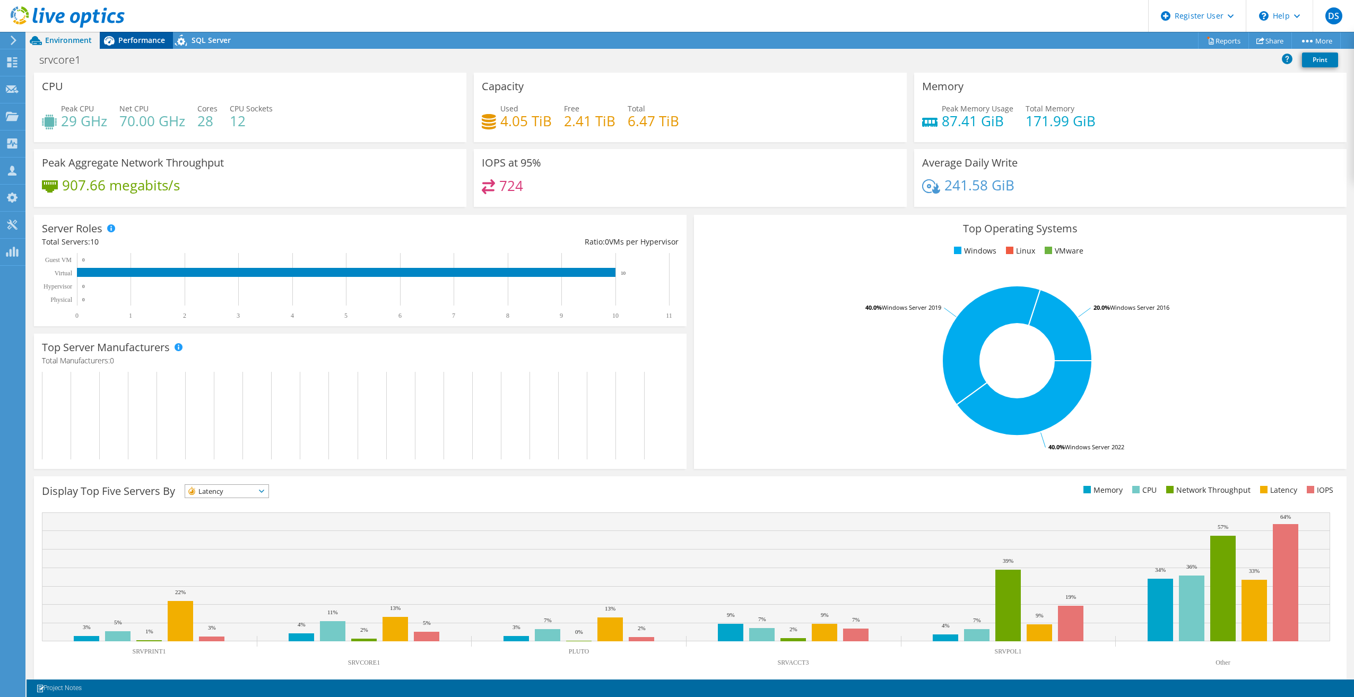
click at [147, 45] on span "Performance" at bounding box center [141, 40] width 47 height 10
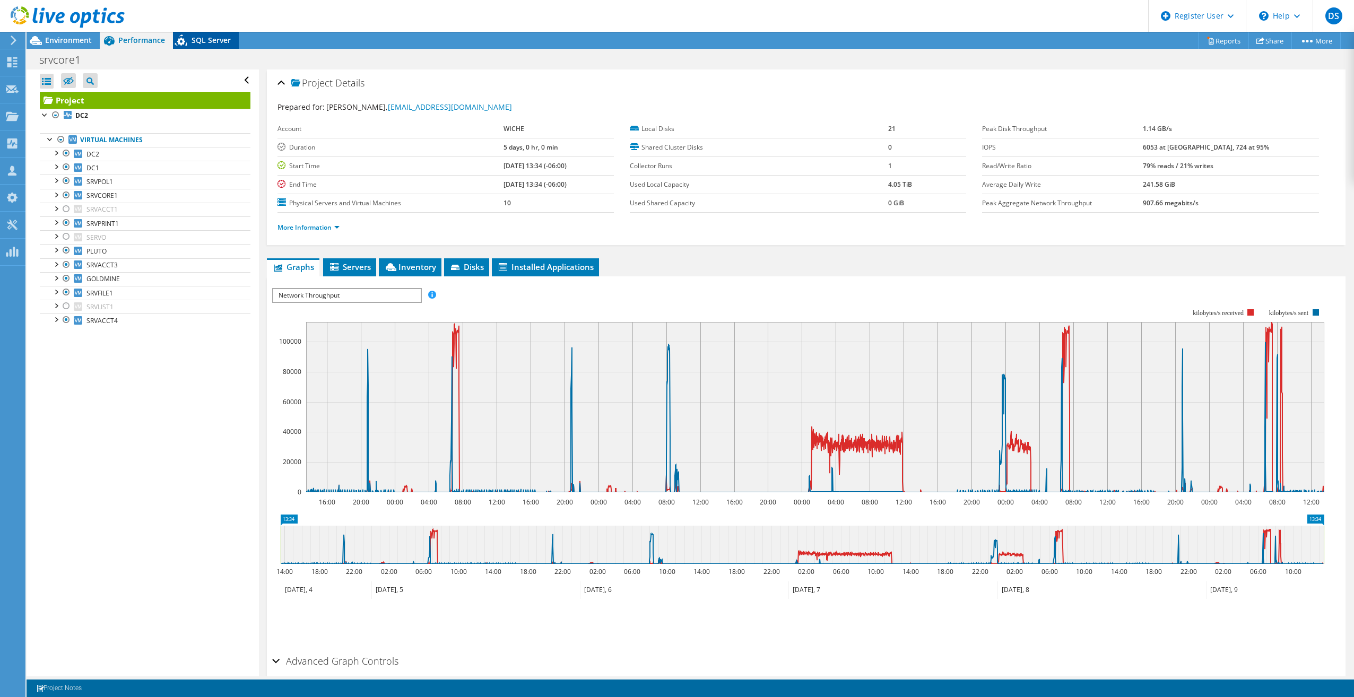
click at [220, 41] on span "SQL Server" at bounding box center [211, 40] width 39 height 10
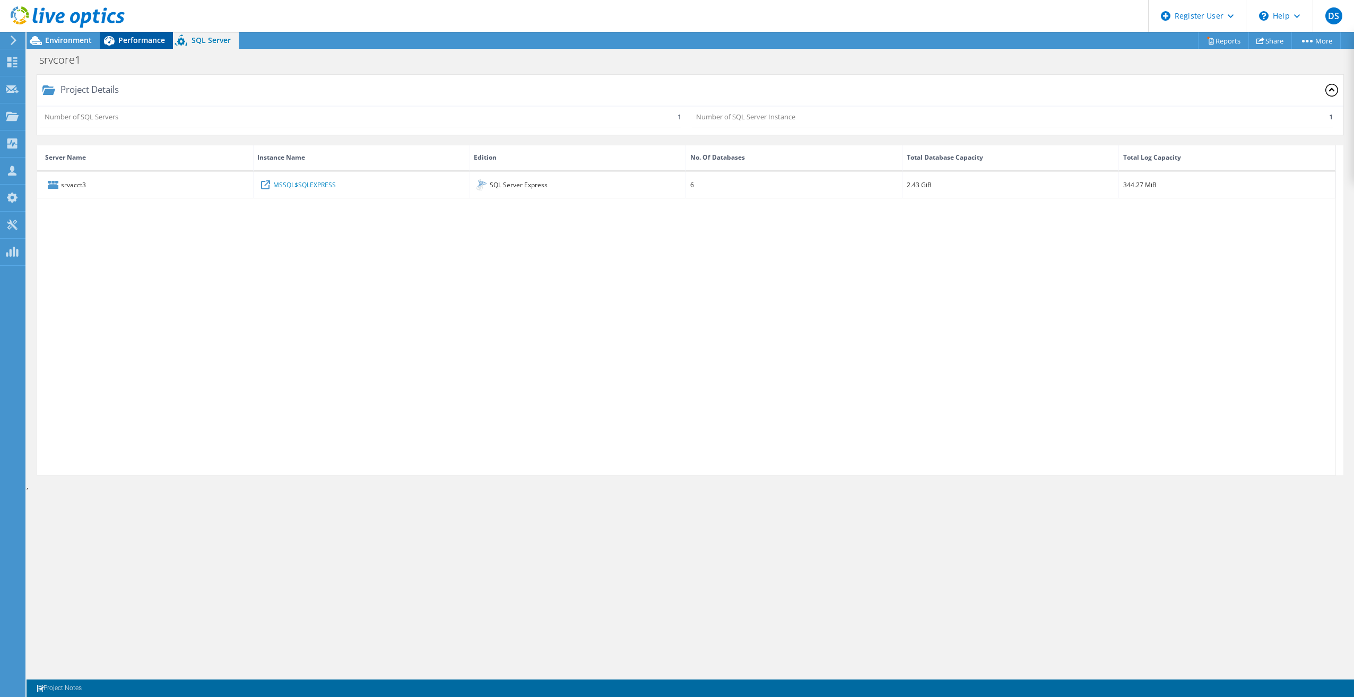
click at [136, 43] on span "Performance" at bounding box center [141, 40] width 47 height 10
